Goal: Find specific page/section: Find specific page/section

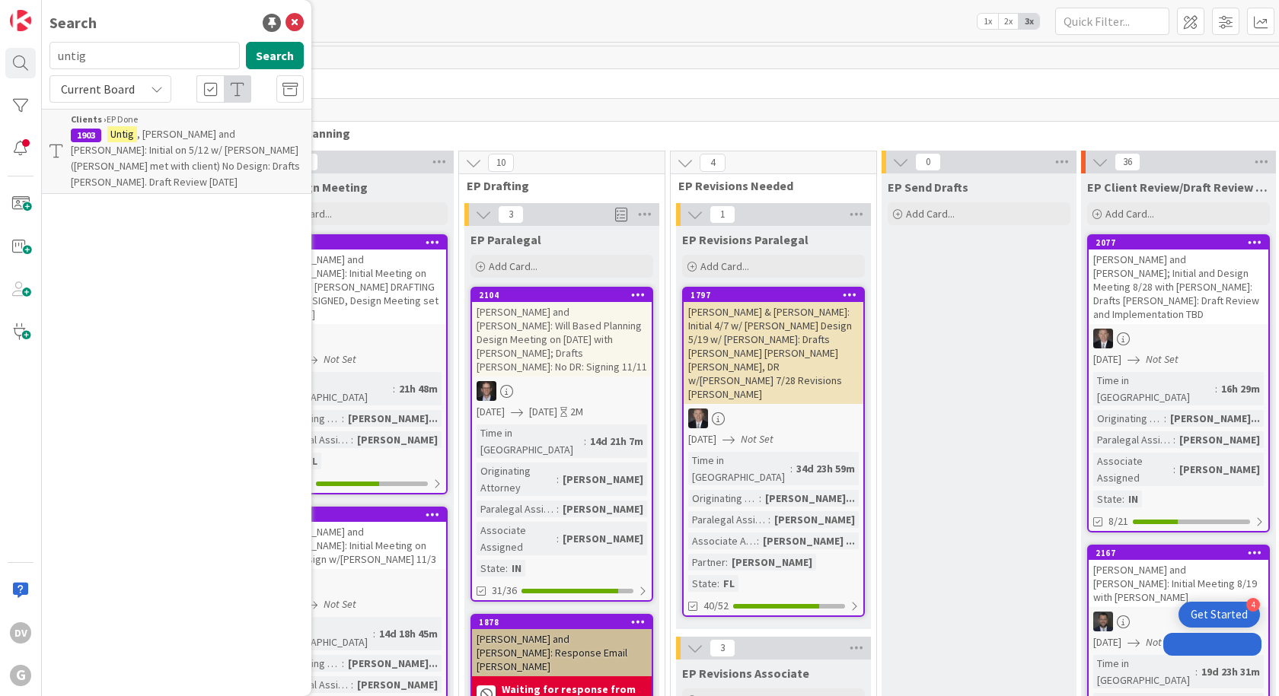
click at [102, 66] on input "untig" at bounding box center [144, 55] width 190 height 27
click at [97, 55] on input "untig" at bounding box center [144, 55] width 190 height 27
click at [95, 55] on input "untig" at bounding box center [144, 55] width 190 height 27
type input "[PERSON_NAME]"
click at [159, 137] on span "[PERSON_NAME] and [PERSON_NAME]: Initial on 5/12 w/ [PERSON_NAME] ([PERSON_NAME…" at bounding box center [185, 158] width 228 height 62
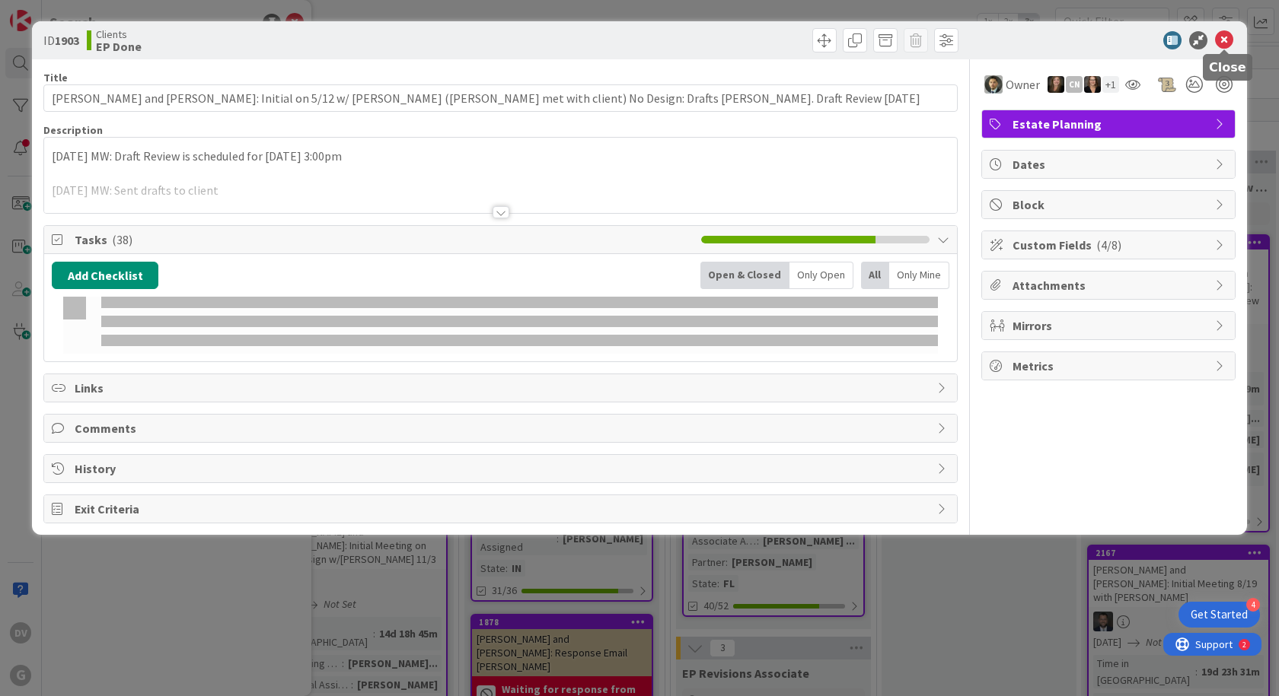
click at [1217, 44] on icon at bounding box center [1224, 40] width 18 height 18
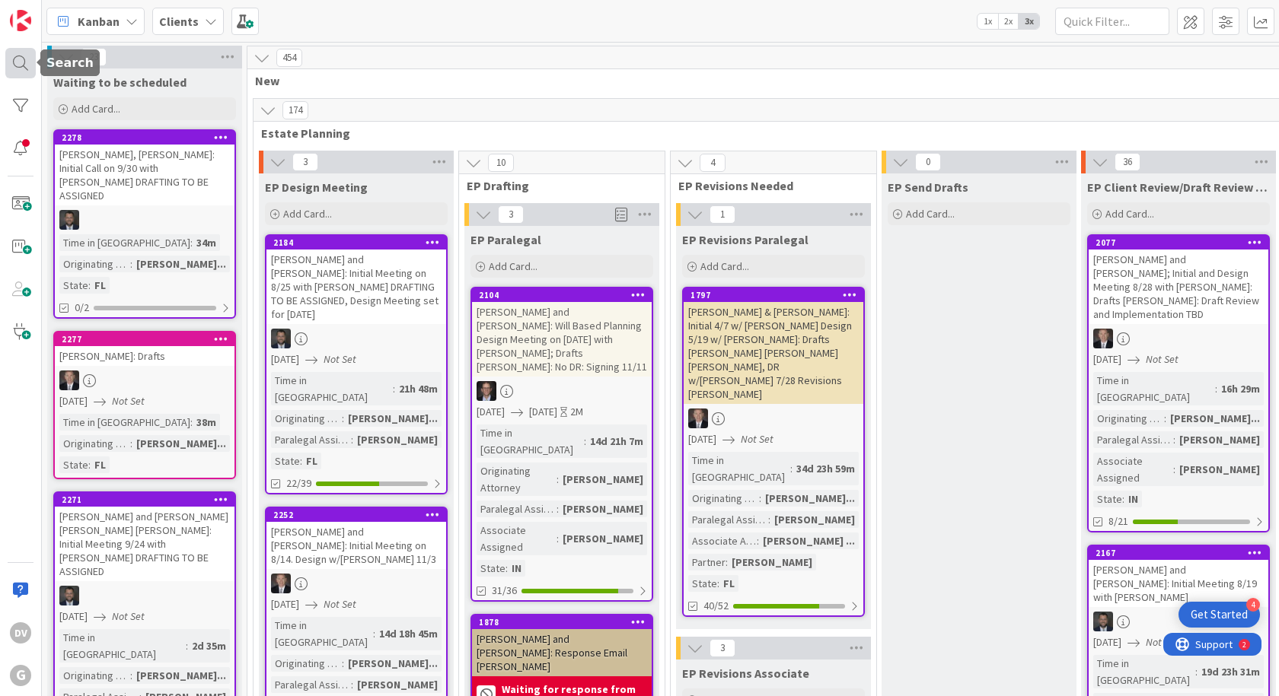
click at [21, 62] on div at bounding box center [20, 63] width 30 height 30
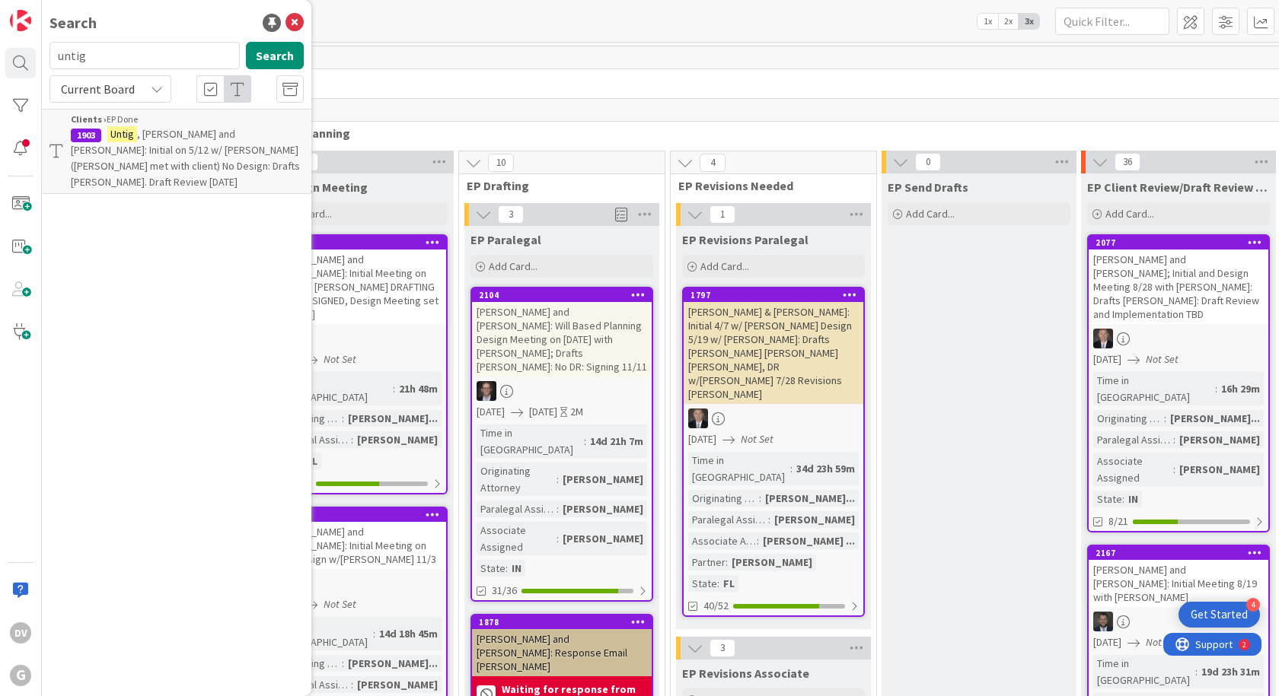
click at [91, 53] on input "untig" at bounding box center [144, 55] width 190 height 27
drag, startPoint x: 91, startPoint y: 53, endPoint x: 33, endPoint y: 46, distance: 58.3
click at [33, 46] on div "DV G Search untig Search Current Board Clients › EP Done 1903 [PERSON_NAME] and…" at bounding box center [21, 348] width 42 height 696
type input "[PERSON_NAME]"
click at [271, 70] on div "[PERSON_NAME] Search" at bounding box center [176, 58] width 272 height 33
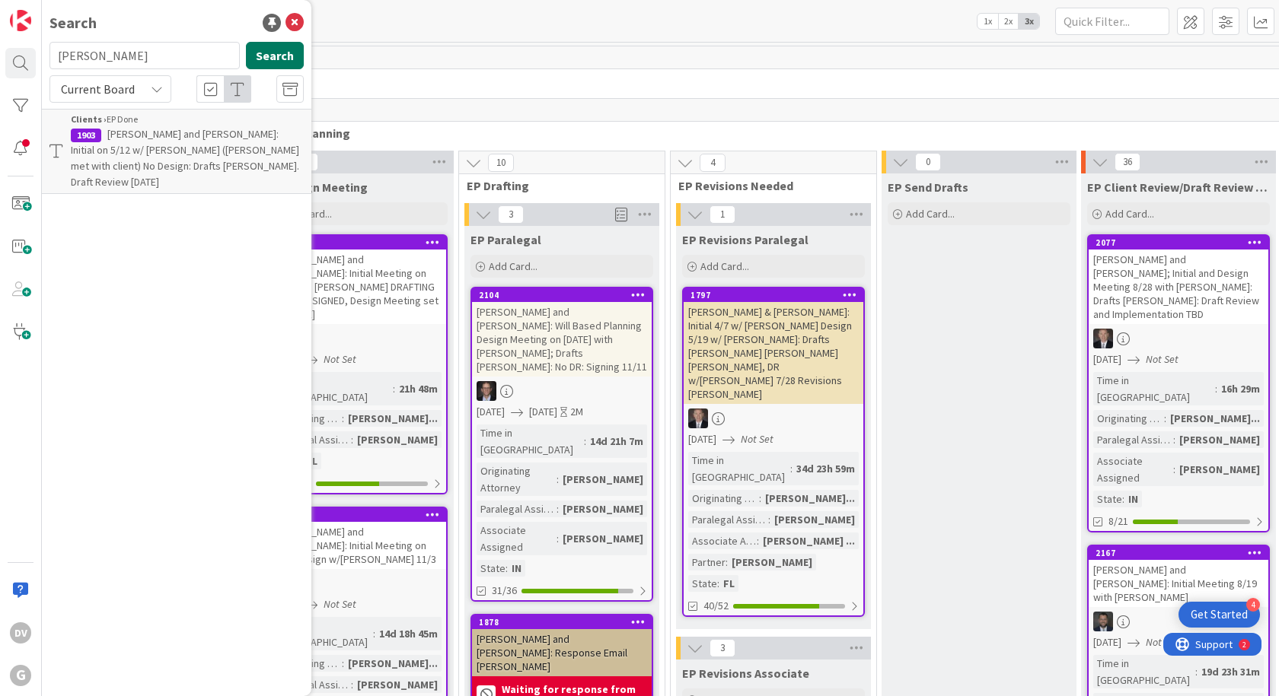
click at [258, 54] on button "Search" at bounding box center [275, 55] width 58 height 27
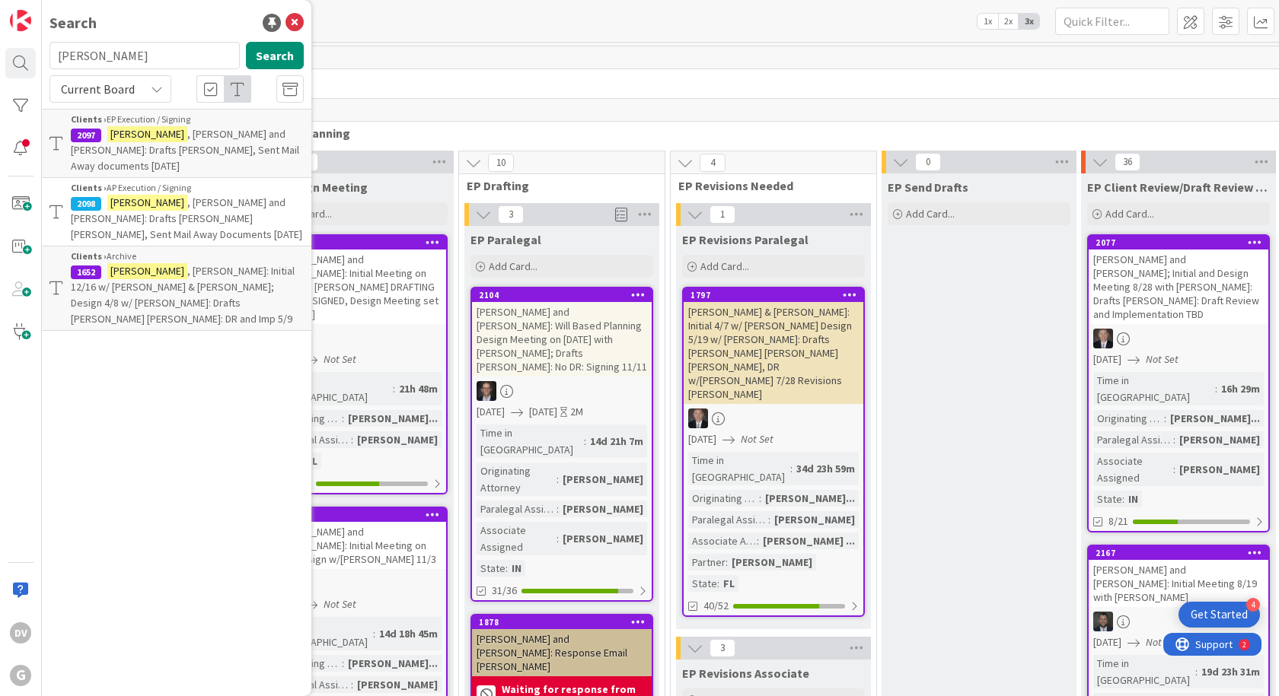
click at [211, 264] on span ", [PERSON_NAME]: Initial 12/16 w/ [PERSON_NAME] & [PERSON_NAME]; Design 4/8 w/ …" at bounding box center [183, 295] width 224 height 62
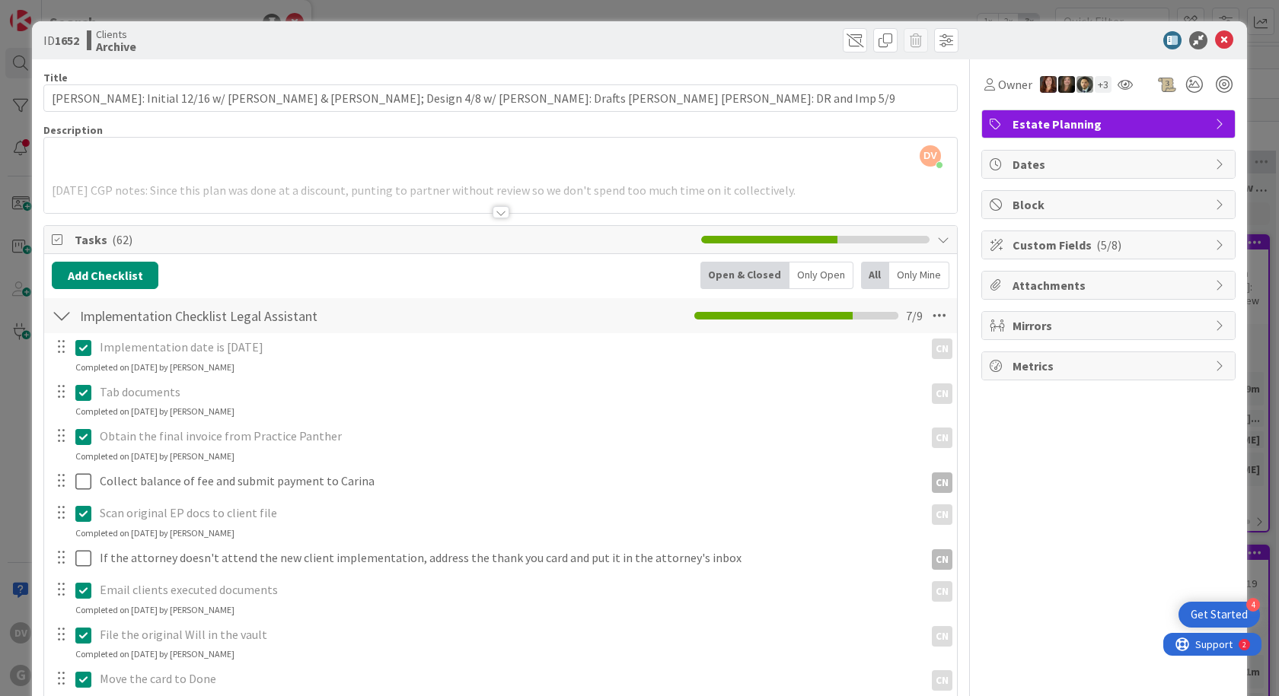
click at [492, 215] on div at bounding box center [500, 212] width 17 height 12
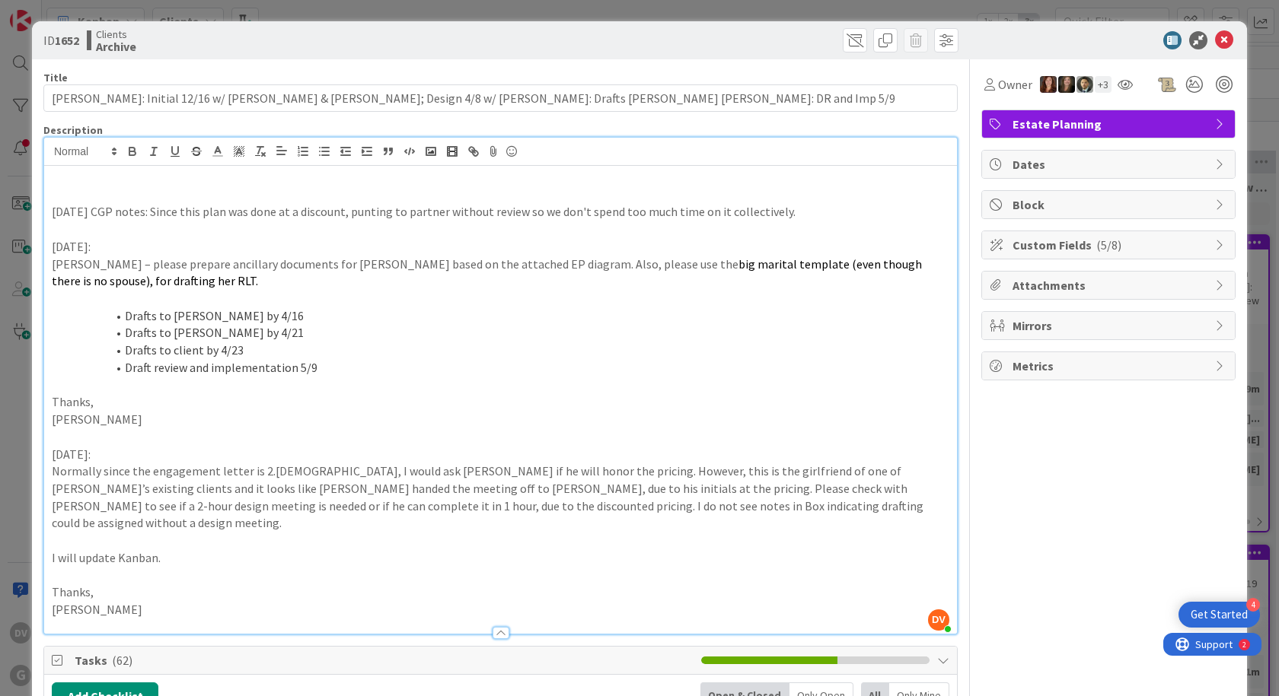
click at [105, 206] on p "[DATE] CGP notes: Since this plan was done at a discount, punting to partner wi…" at bounding box center [500, 212] width 897 height 18
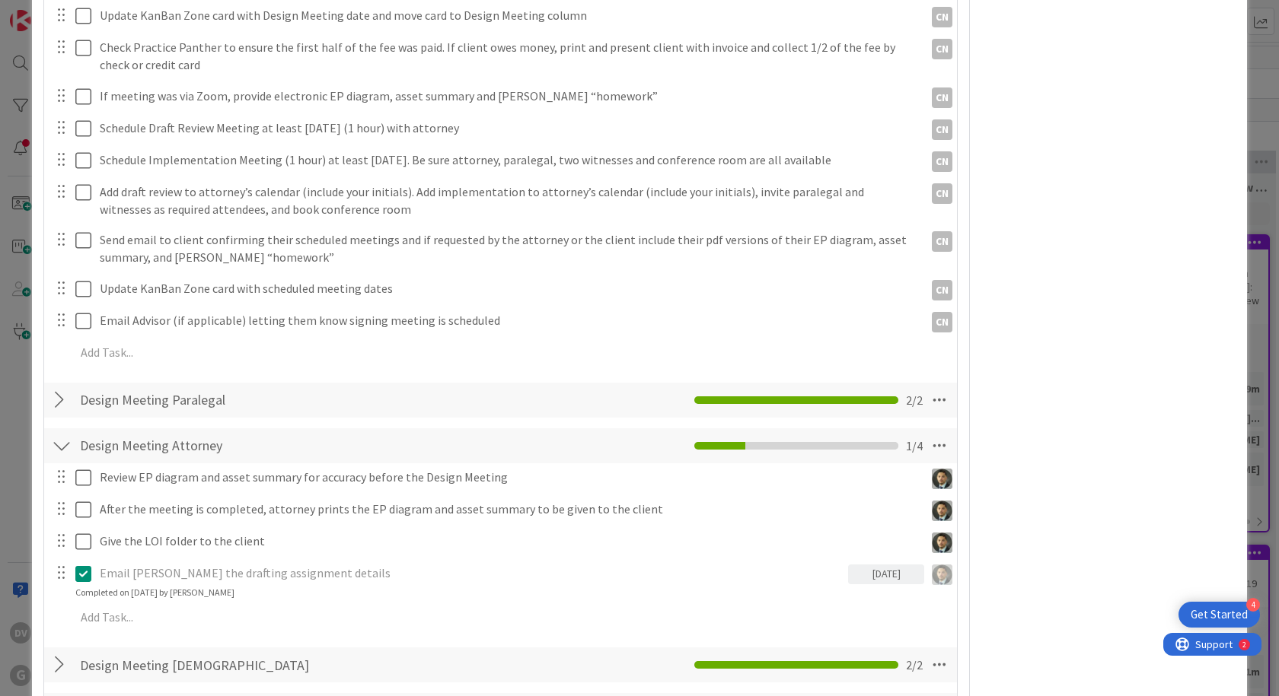
scroll to position [1827, 0]
